Goal: Information Seeking & Learning: Learn about a topic

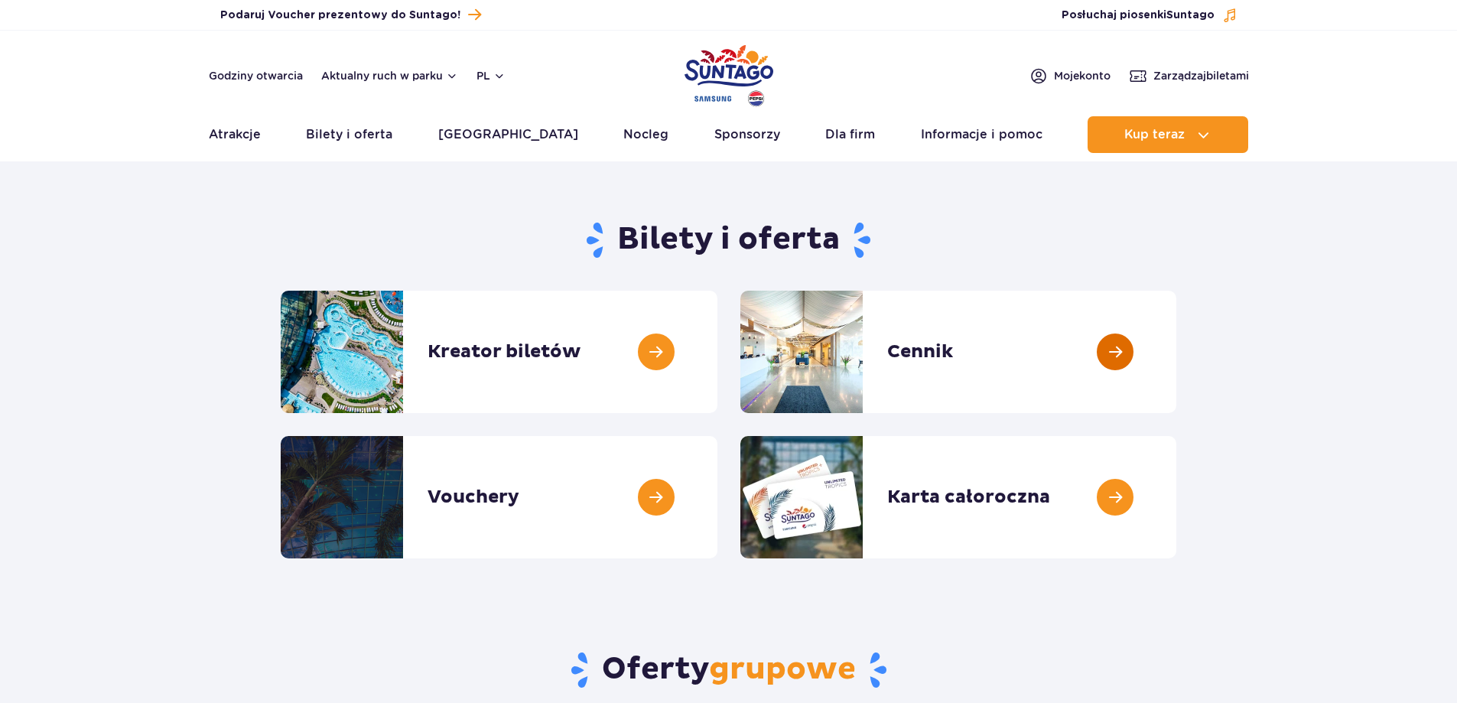
click at [1176, 366] on link at bounding box center [1176, 352] width 0 height 122
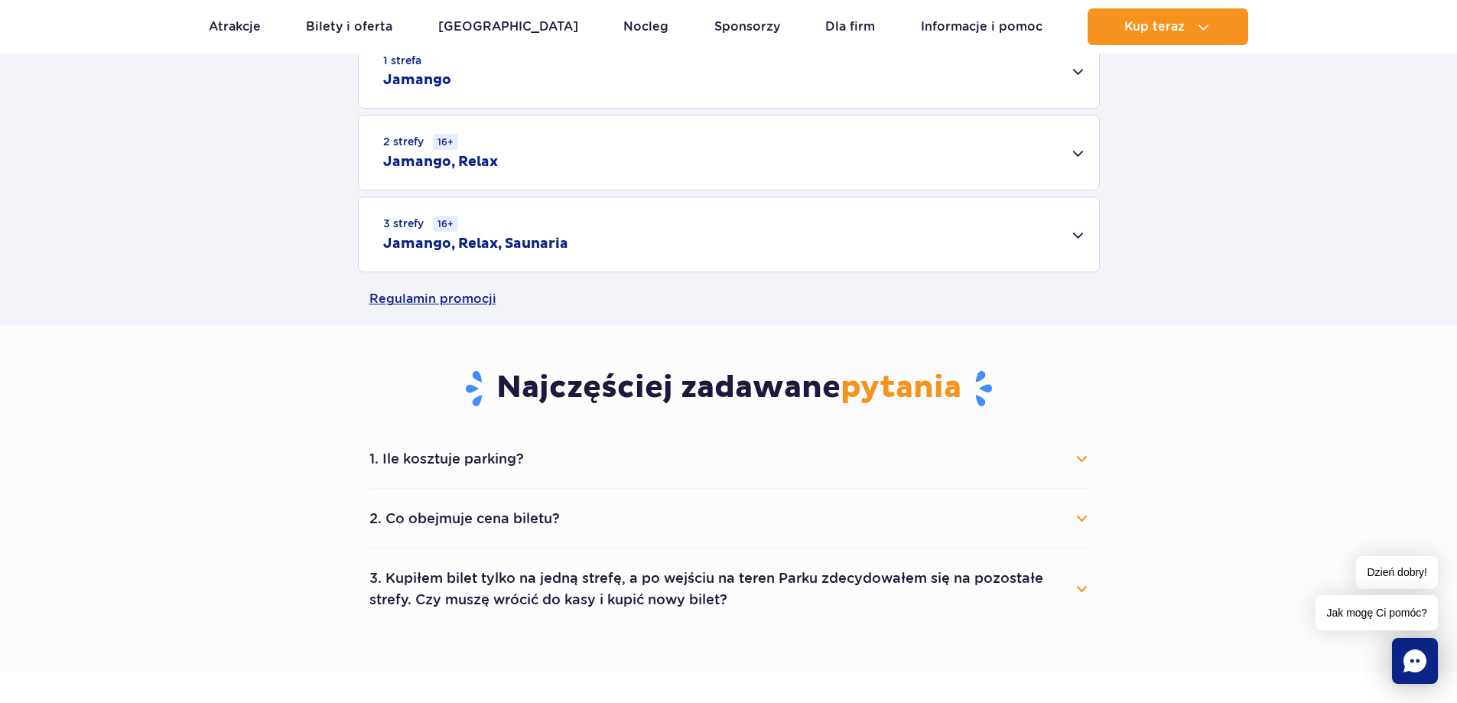
scroll to position [459, 0]
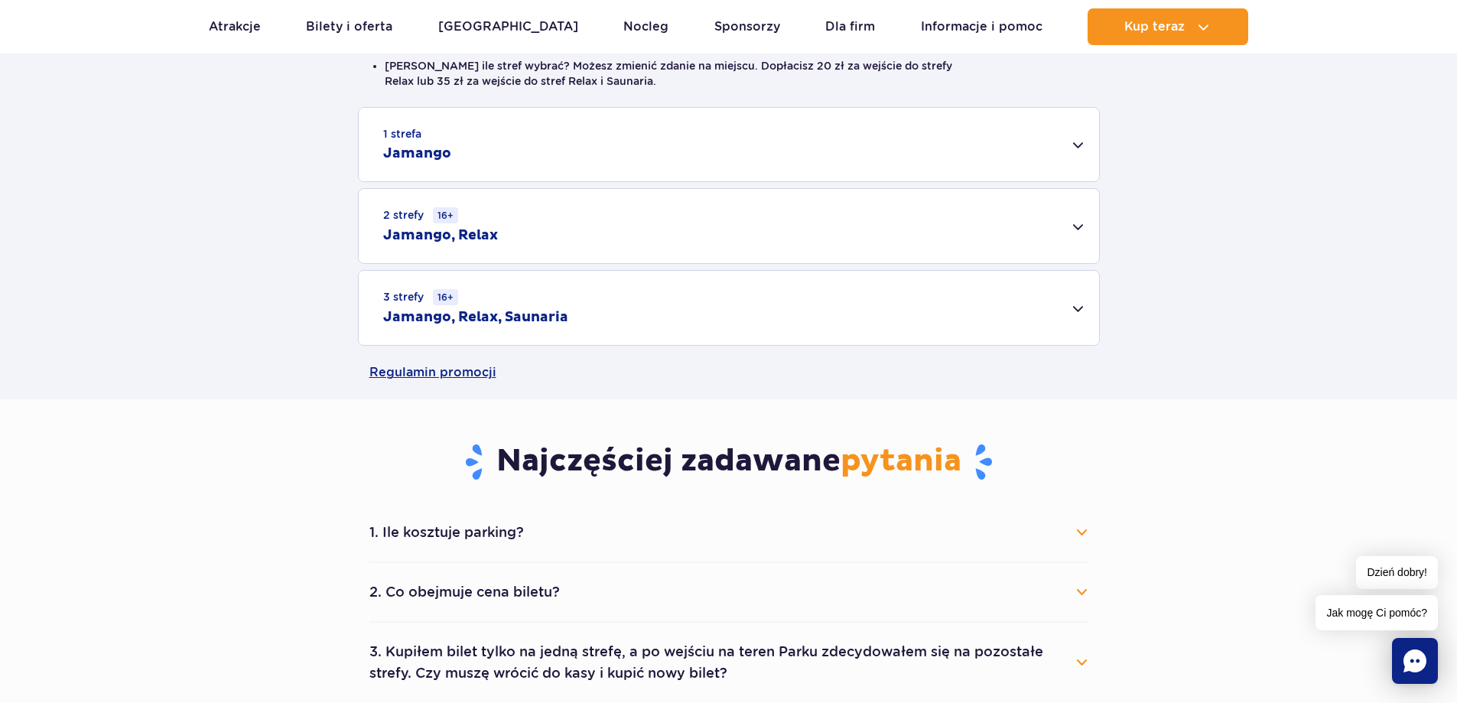
click at [588, 300] on div "3 strefy 16+ Jamango, Relax, Saunaria" at bounding box center [729, 308] width 740 height 74
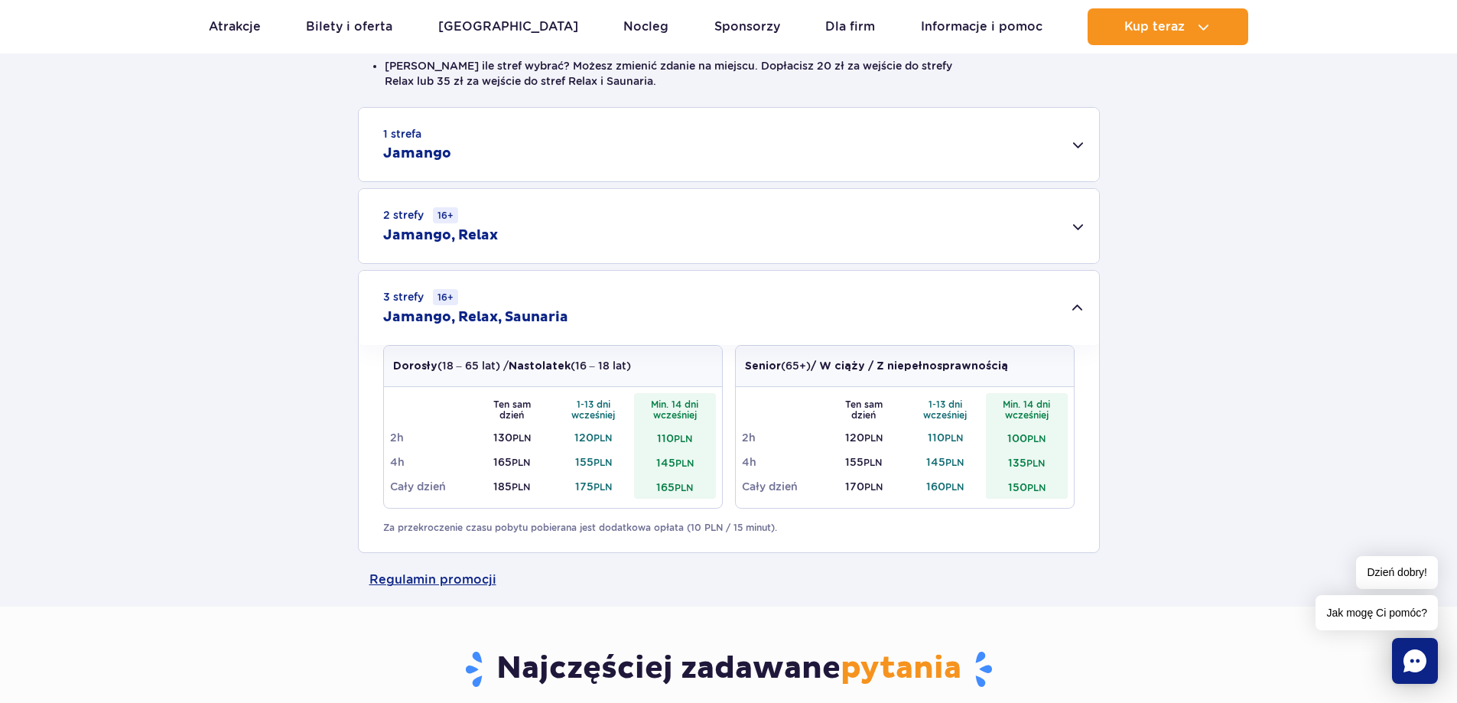
click at [515, 489] on small "PLN" at bounding box center [521, 486] width 18 height 11
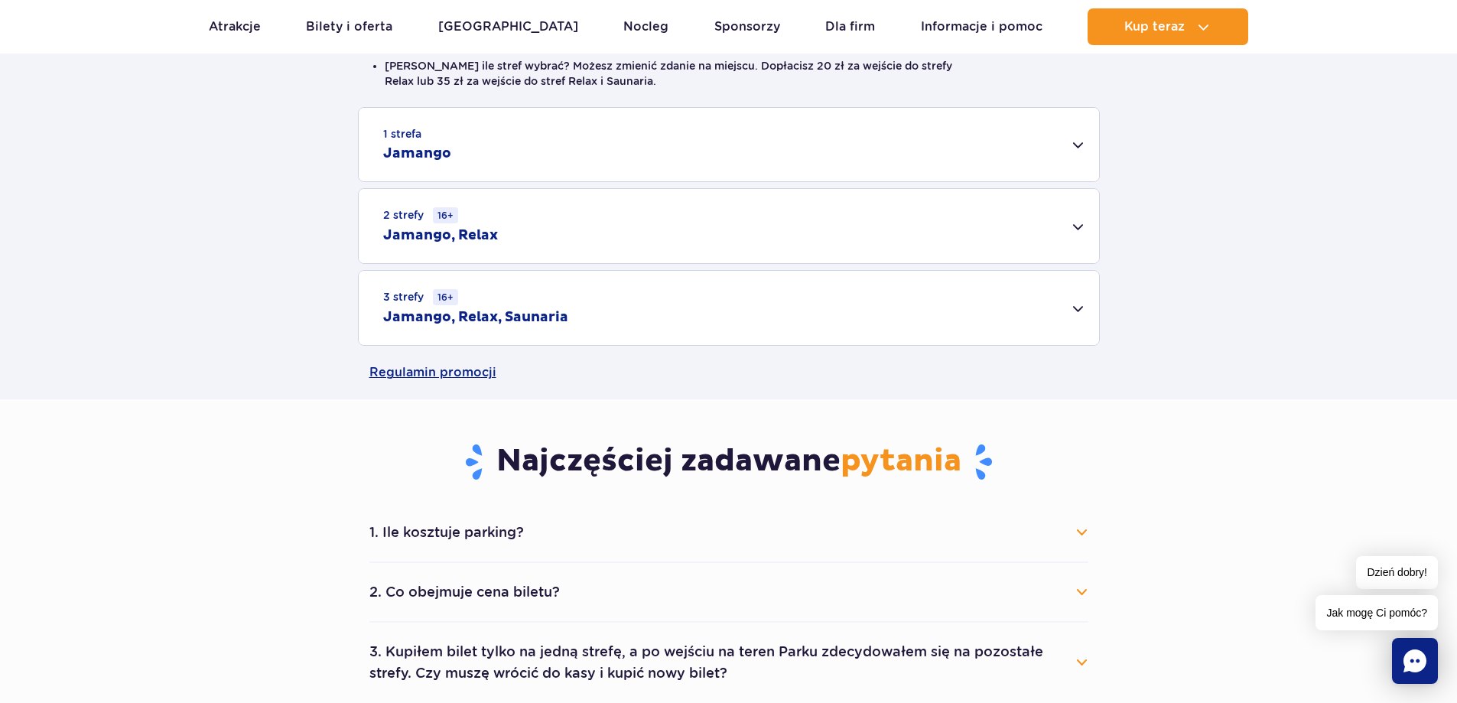
click at [515, 489] on small "PLN" at bounding box center [521, 486] width 18 height 11
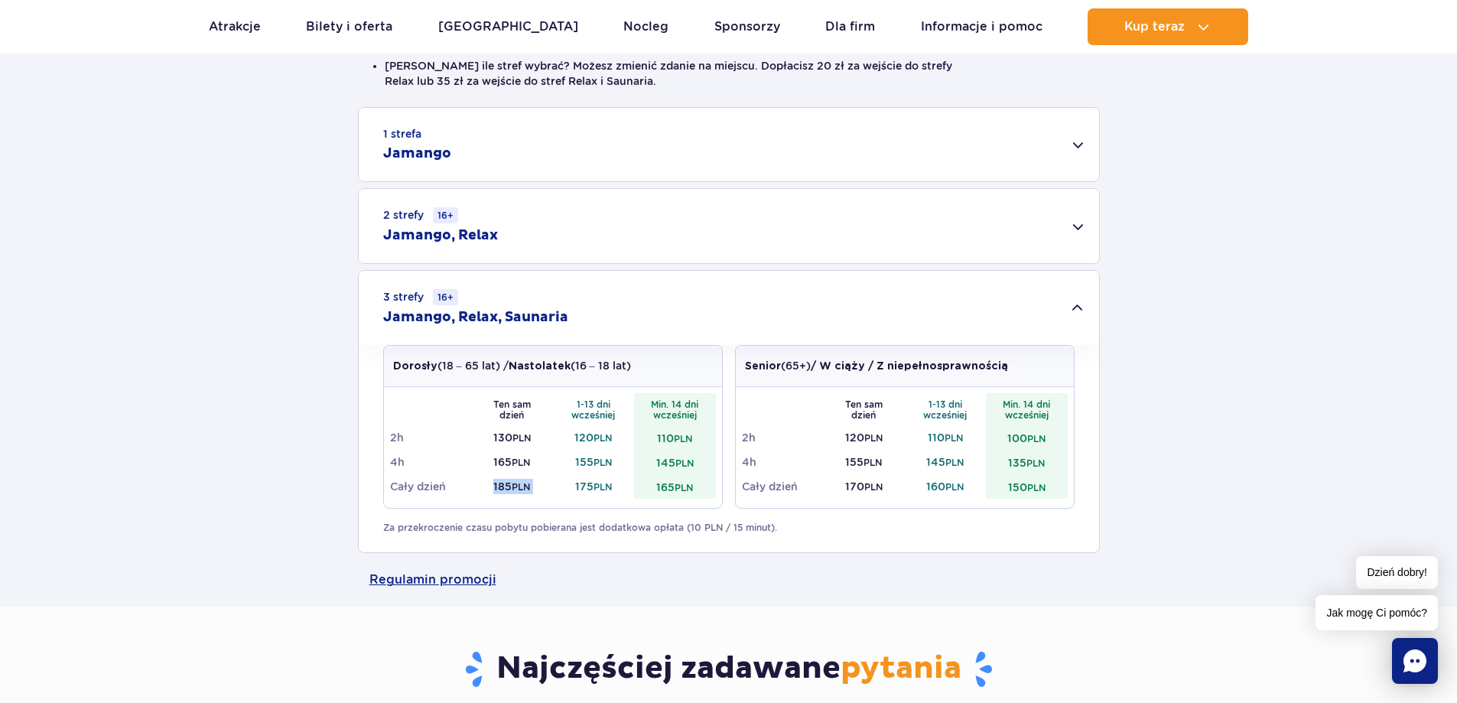
click at [515, 489] on small "PLN" at bounding box center [521, 486] width 18 height 11
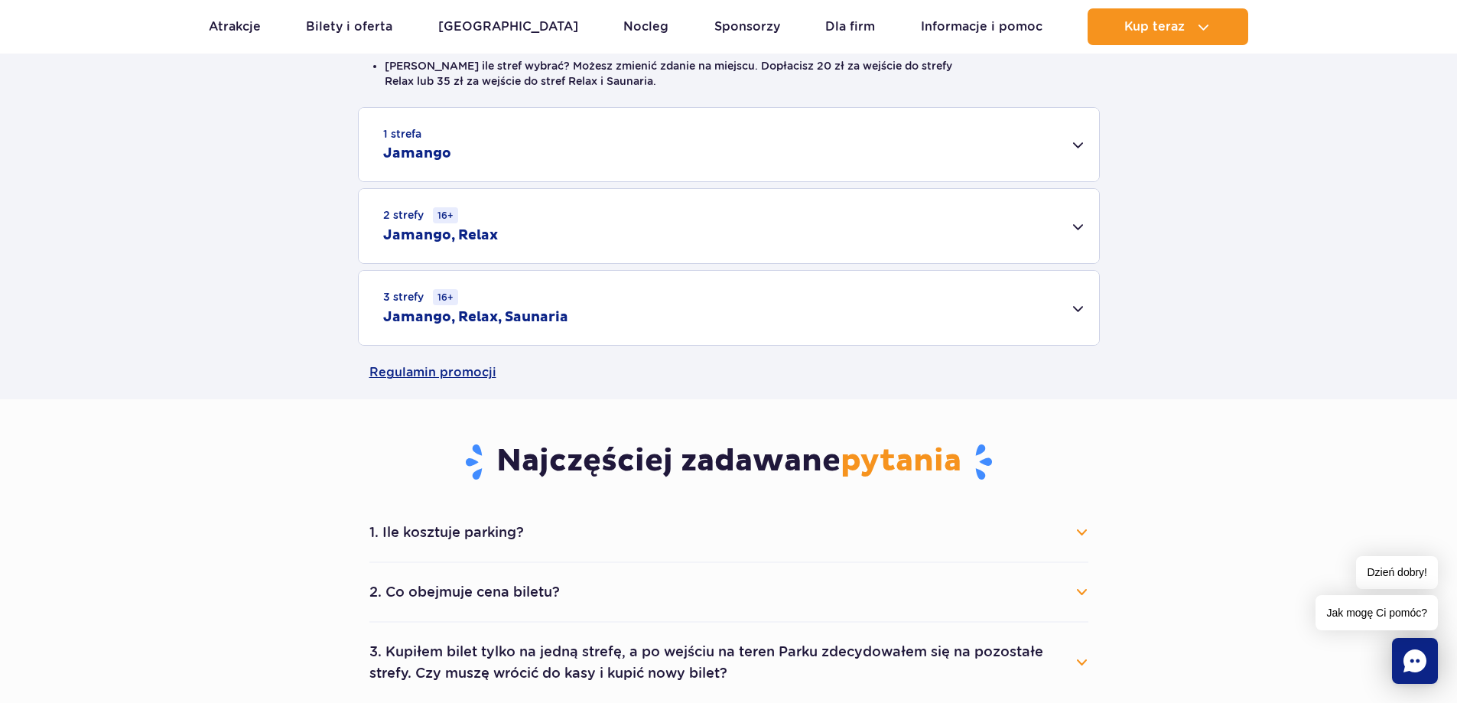
click at [515, 489] on div "Najczęściej zadawane pytania 1. Ile kosztuje parking? Parking kosztuje 25 zł za…" at bounding box center [729, 550] width 742 height 303
click at [536, 310] on h2 "Jamango, Relax, Saunaria" at bounding box center [475, 317] width 185 height 18
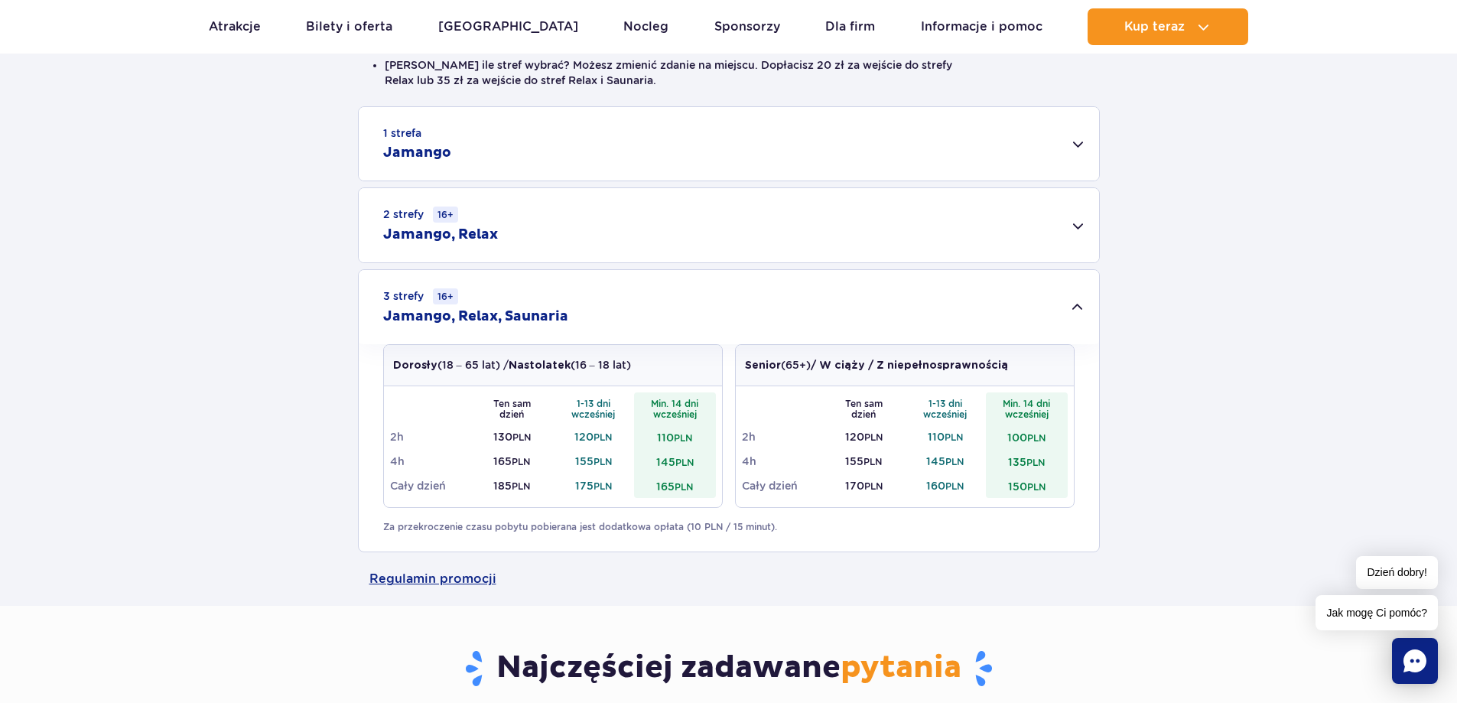
scroll to position [535, 0]
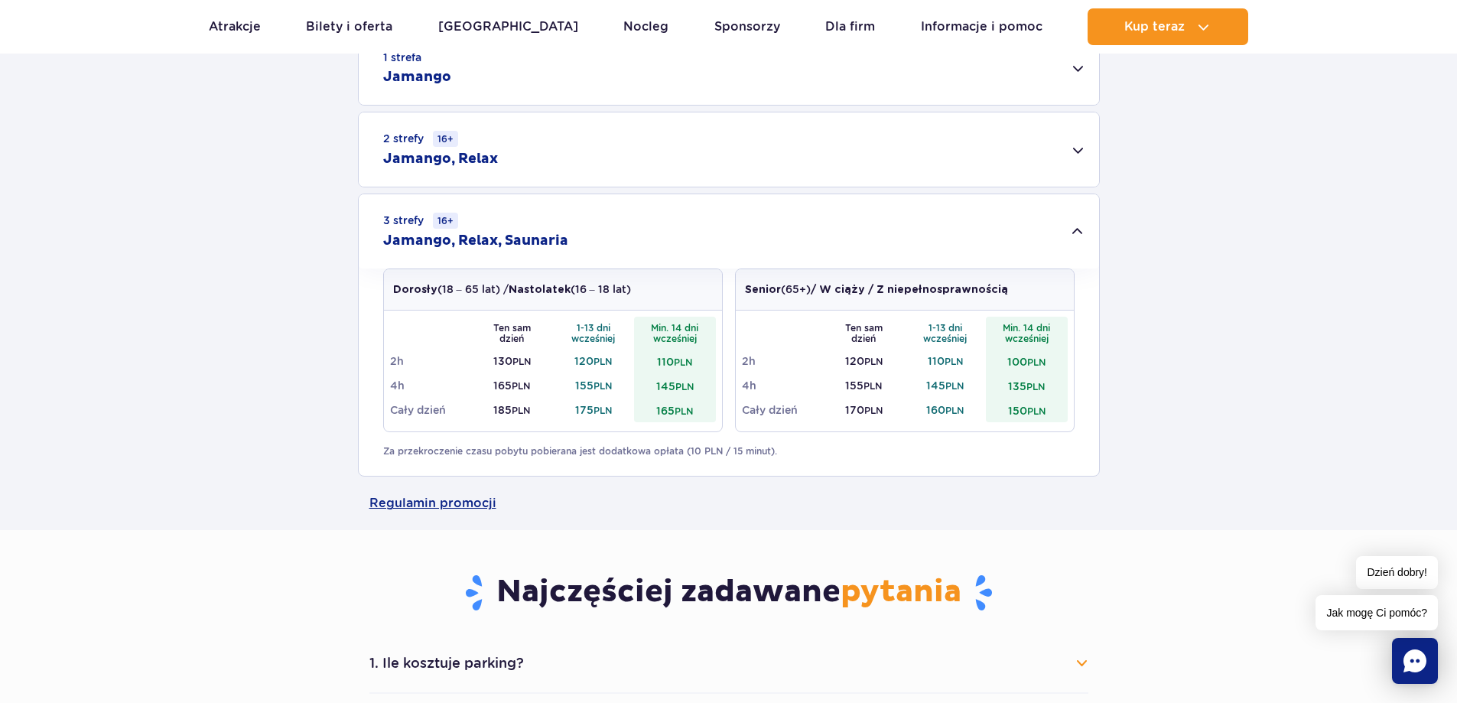
click at [604, 191] on div "1 strefa Jamango Dorosły (18 – 65 lat) / Nastolatek (16 – 18 lat) Ten sam dzień…" at bounding box center [728, 254] width 1457 height 446
click at [608, 238] on div "3 strefy 16+ Jamango, Relax, Saunaria" at bounding box center [729, 231] width 740 height 74
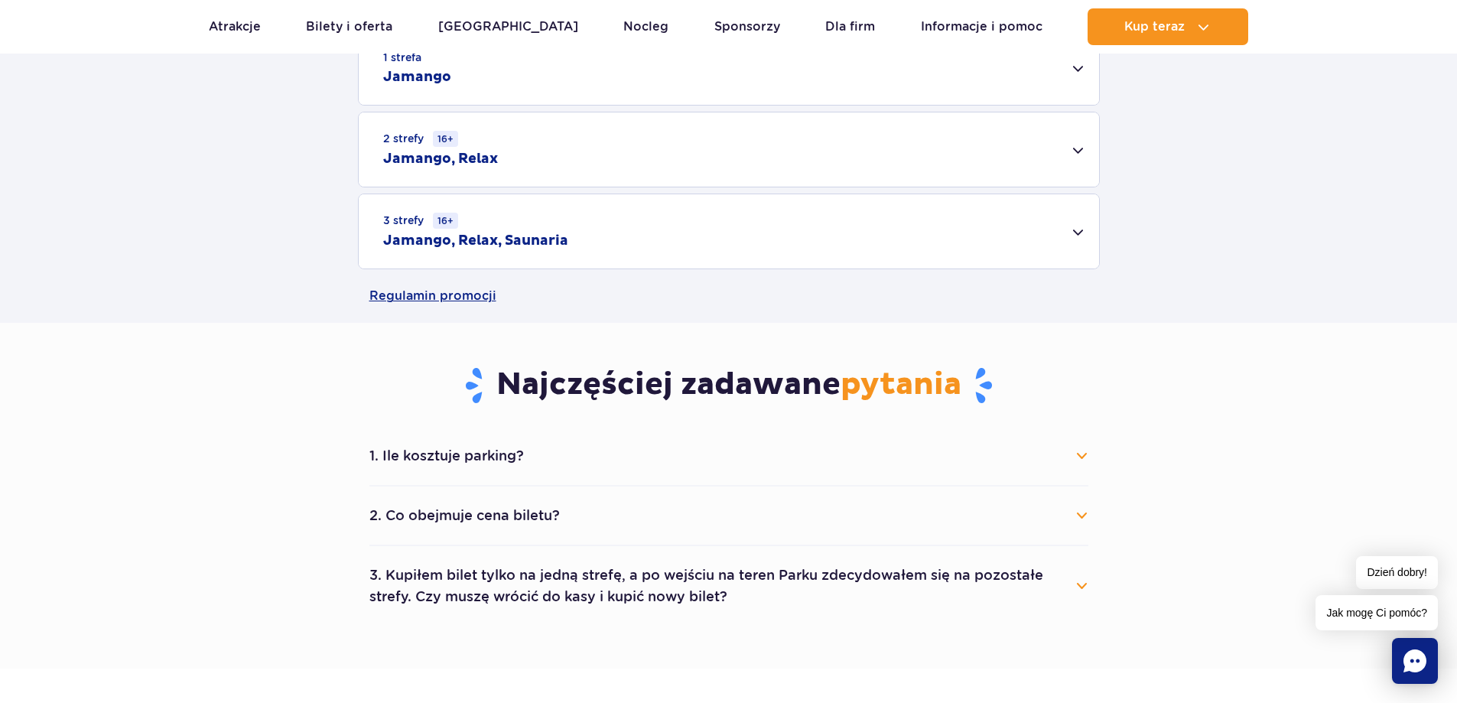
click at [608, 238] on div "3 strefy 16+ Jamango, Relax, Saunaria" at bounding box center [729, 231] width 740 height 74
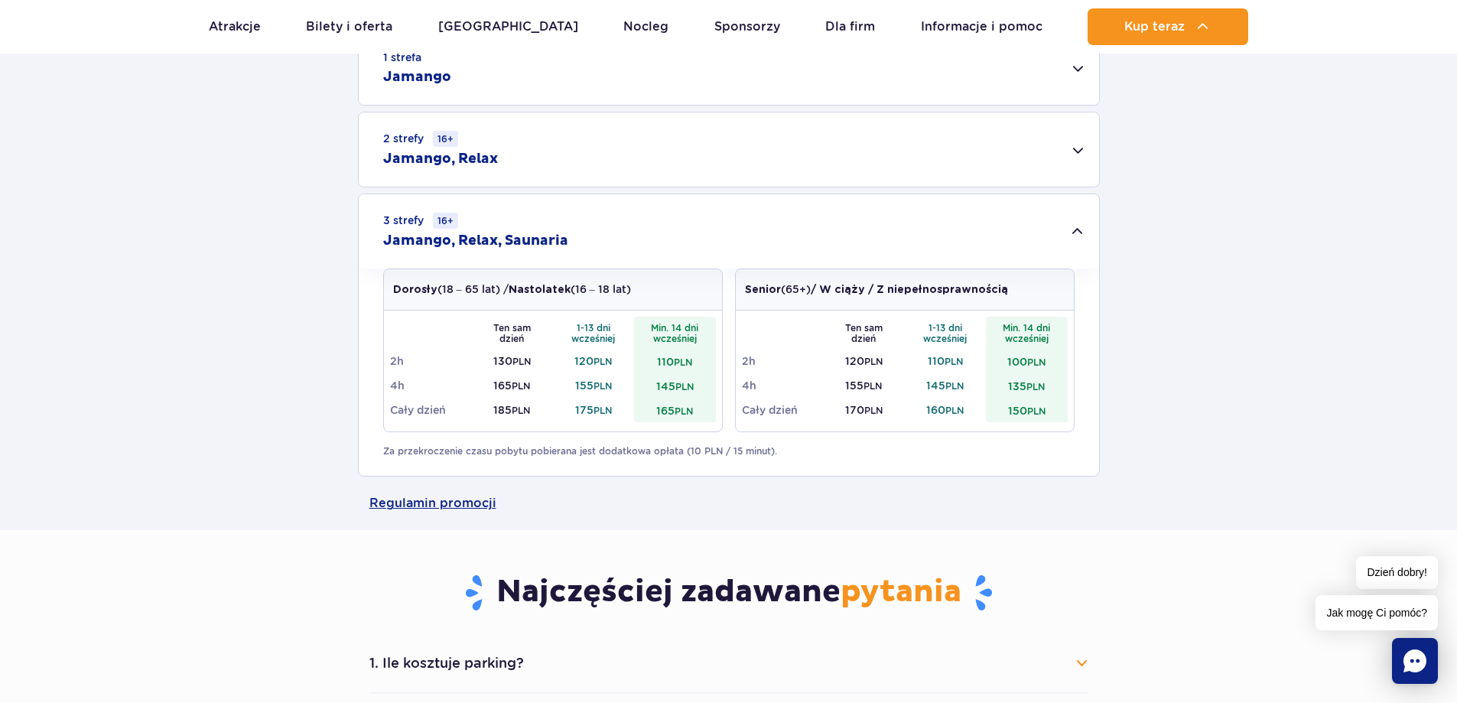
drag, startPoint x: 715, startPoint y: 202, endPoint x: 501, endPoint y: 247, distance: 218.8
click at [716, 202] on div "3 strefy 16+ Jamango, Relax, Saunaria" at bounding box center [729, 231] width 740 height 74
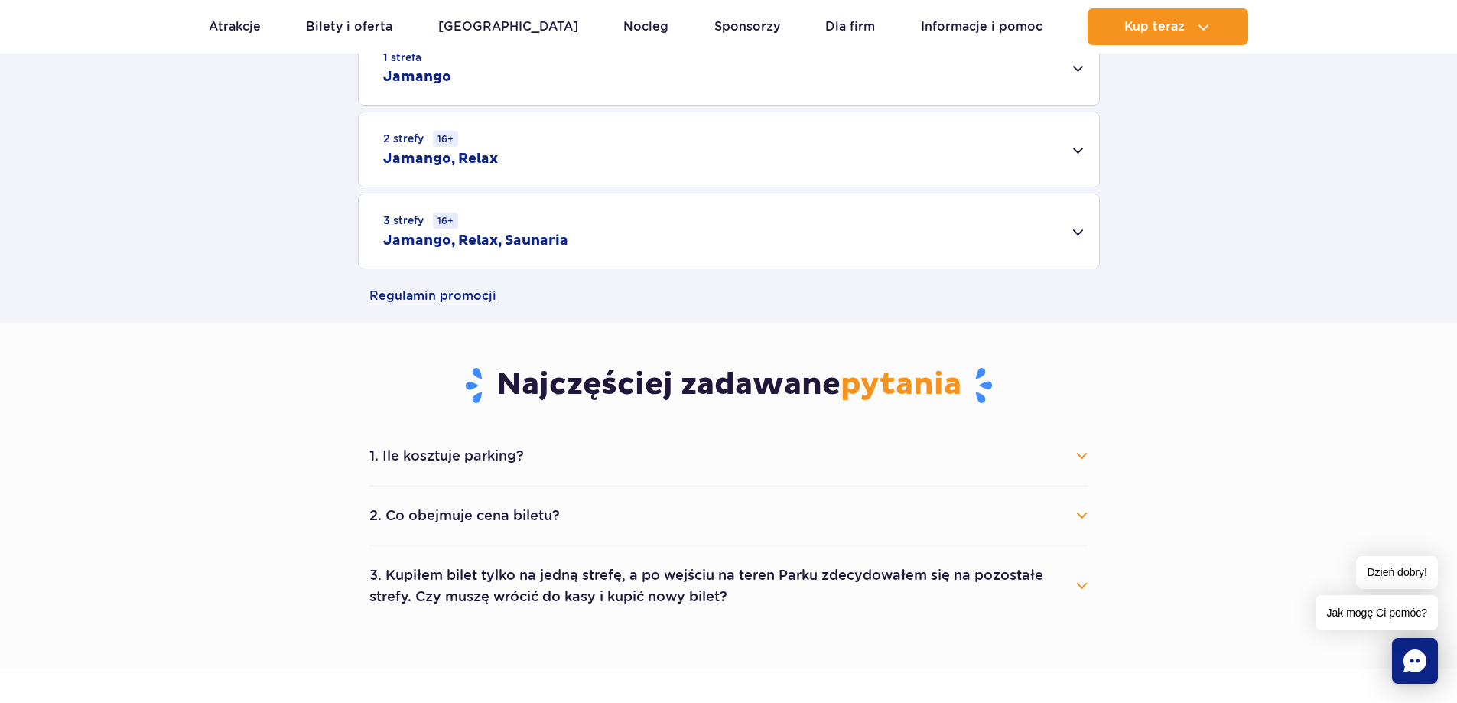
click at [433, 226] on small "16+" at bounding box center [445, 221] width 25 height 16
